Goal: Task Accomplishment & Management: Use online tool/utility

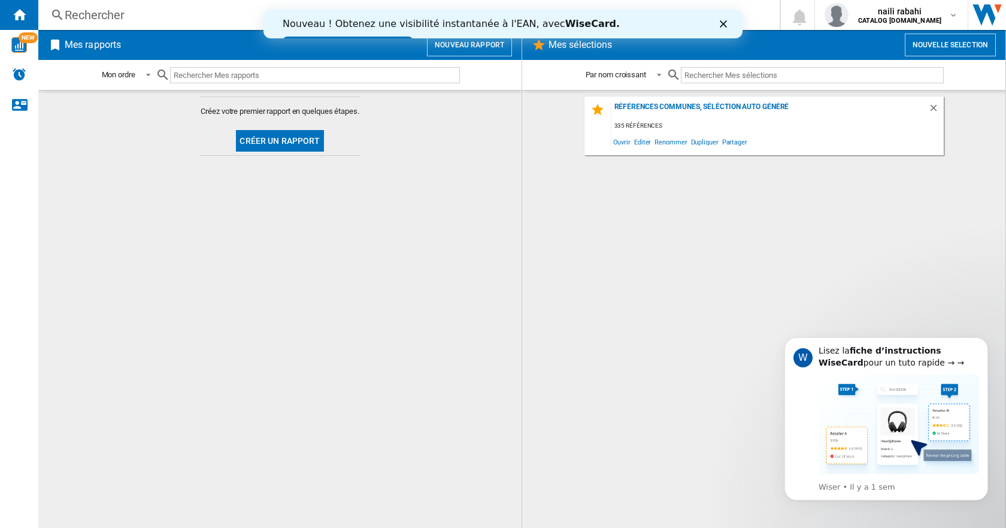
click at [624, 295] on div "Références communes, séléction auto généré 335 références Ouvrir Editer Renomme…" at bounding box center [764, 308] width 460 height 425
click at [265, 132] on button "Créer un rapport" at bounding box center [279, 141] width 87 height 22
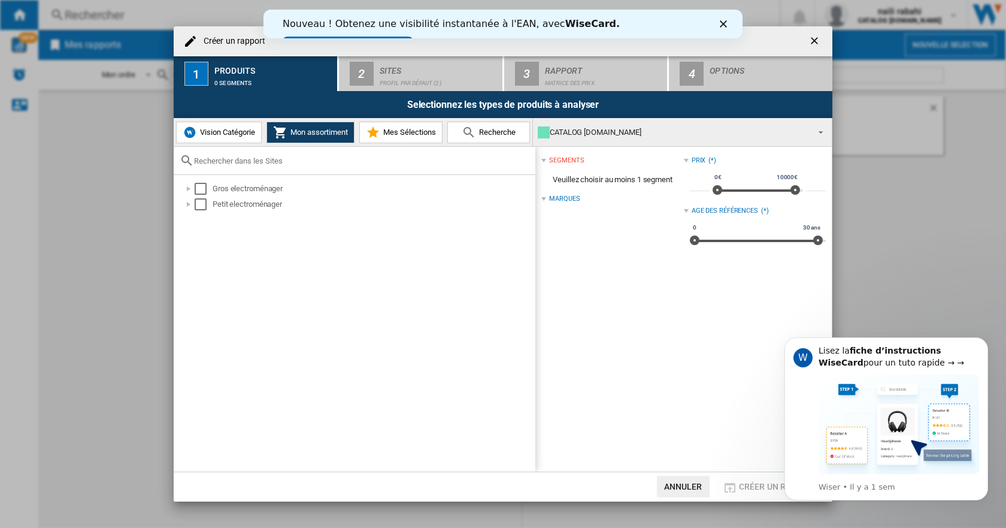
click at [722, 25] on icon "Fermer" at bounding box center [723, 23] width 7 height 7
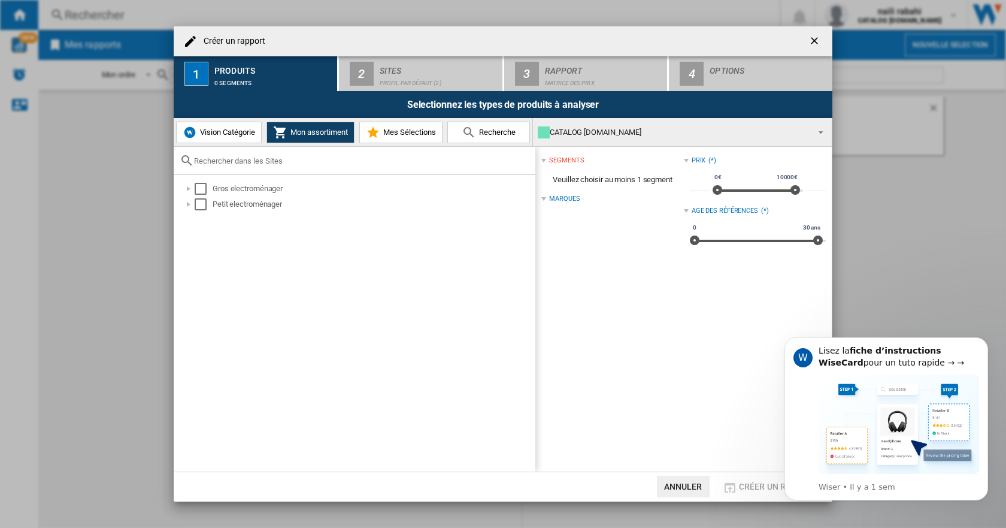
click at [865, 264] on div "Créer un rapport 1 Produits 0 segments 2 Sites Profil par défaut (2) 3 Rapport …" at bounding box center [503, 264] width 1006 height 528
click at [989, 338] on button "Dismiss notification" at bounding box center [985, 341] width 16 height 16
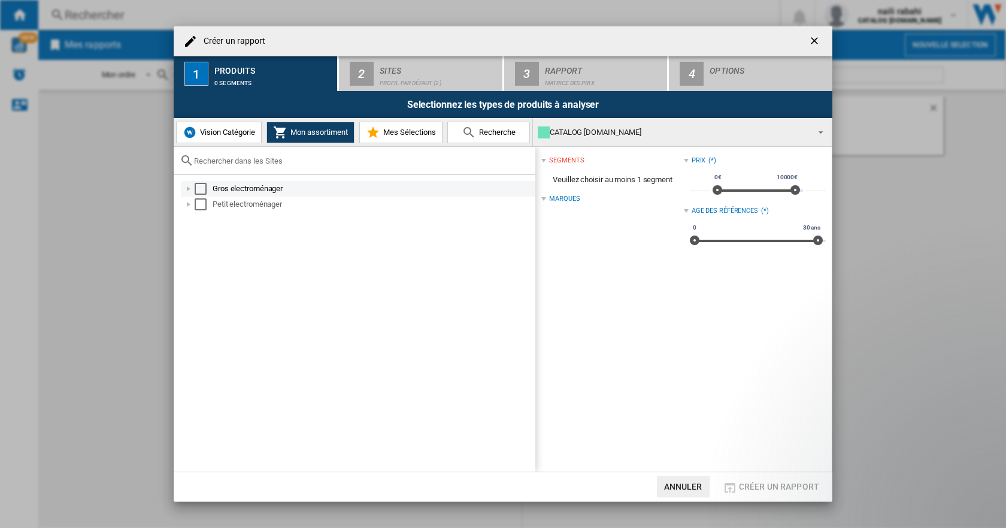
click at [247, 189] on div "Gros electroménager" at bounding box center [373, 189] width 321 height 12
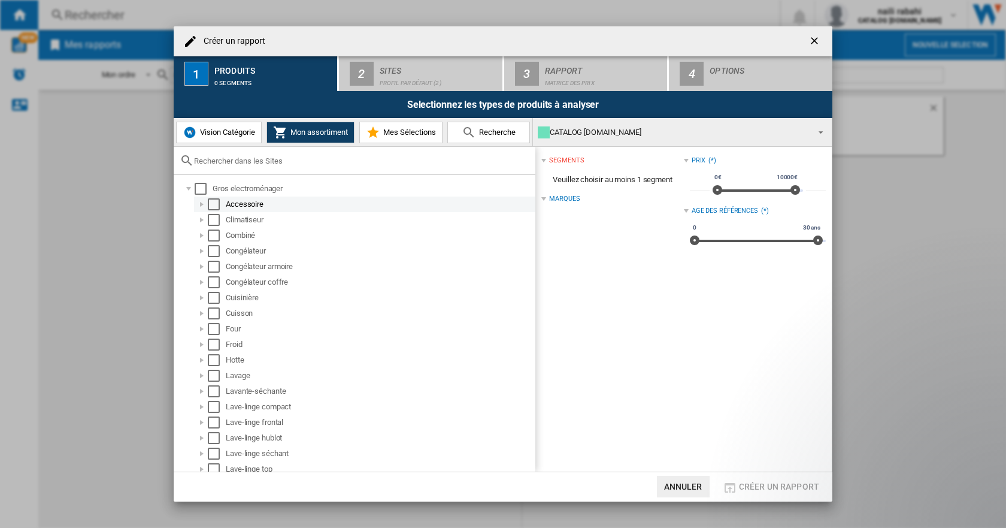
click at [251, 199] on div "Accessoire" at bounding box center [380, 204] width 308 height 12
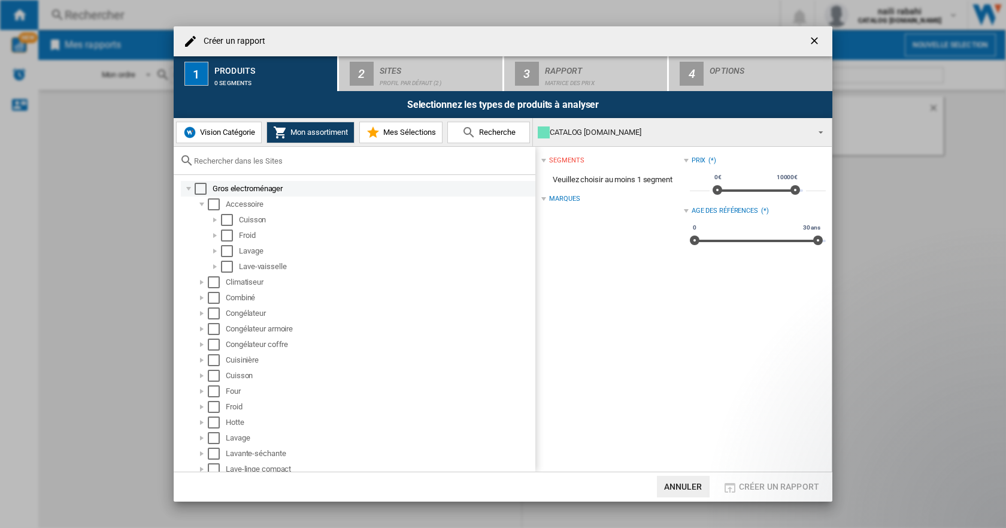
click at [197, 189] on div "Select" at bounding box center [201, 189] width 12 height 12
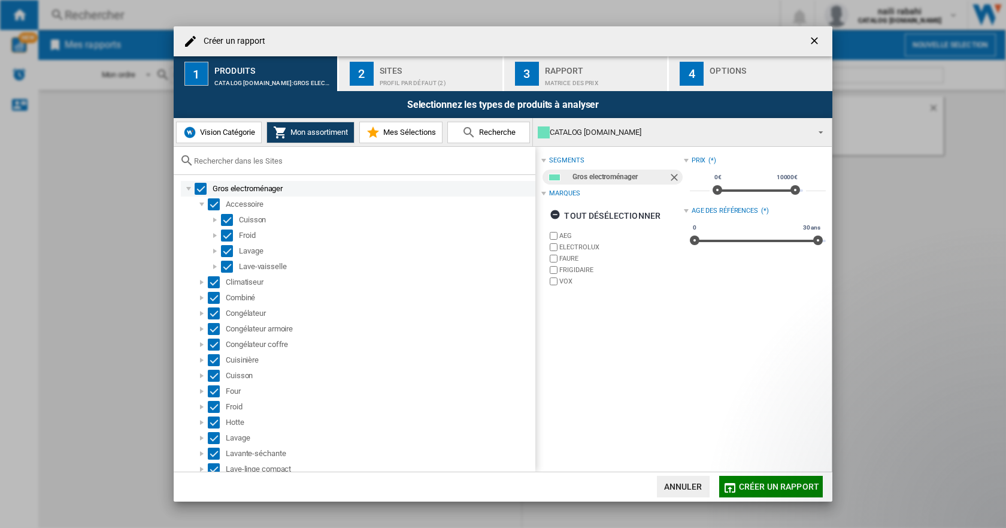
click at [191, 186] on div at bounding box center [189, 189] width 12 height 12
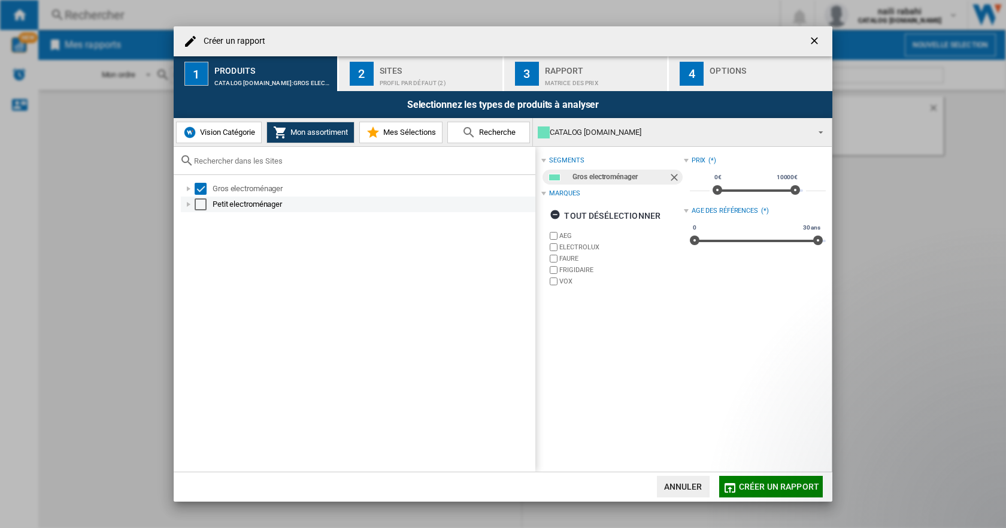
click at [201, 199] on div "Select" at bounding box center [201, 204] width 12 height 12
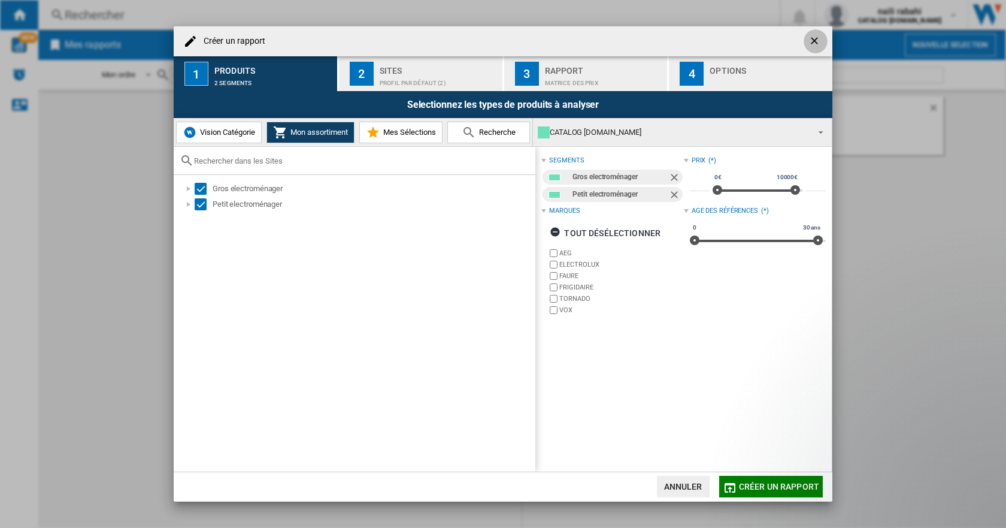
click at [813, 48] on ng-md-icon "getI18NText('BUTTONS.CLOSE_DIALOG')" at bounding box center [816, 42] width 14 height 14
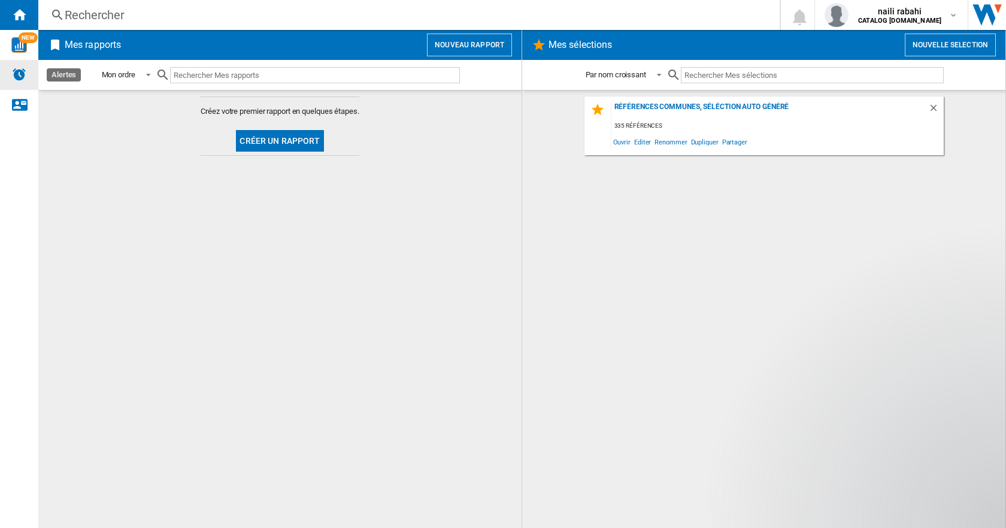
click at [26, 78] on img "Alertes" at bounding box center [19, 74] width 14 height 14
